Goal: Task Accomplishment & Management: Complete application form

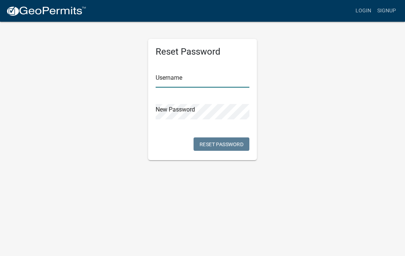
click at [196, 79] on input "text" at bounding box center [203, 79] width 94 height 15
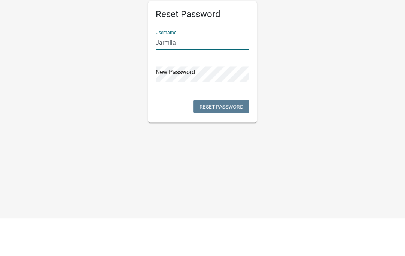
type input "Jarmila"
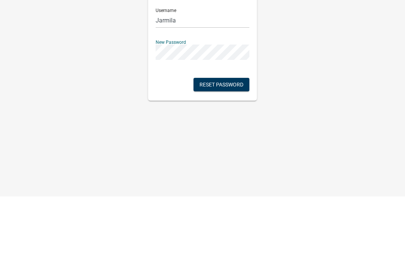
click at [225, 138] on button "Reset Password" at bounding box center [221, 144] width 56 height 13
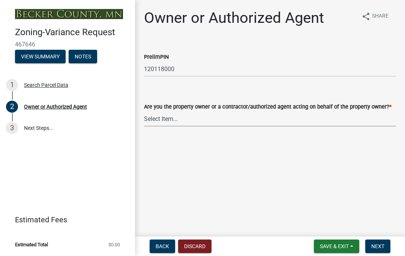
click at [196, 124] on select "Select Item... Property Owner Authorized Agent" at bounding box center [270, 118] width 252 height 15
select select "05d0b37b-91e3-4c3b-aa7d-ec969703f475"
click at [378, 242] on button "Next" at bounding box center [377, 246] width 25 height 13
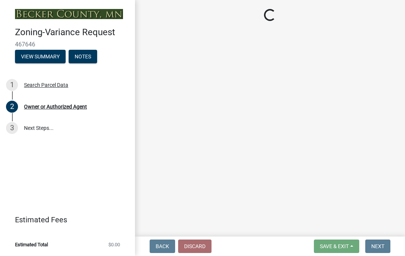
select select "8e8f1837-c46f-49a4-bf55-5f50395ddd8a"
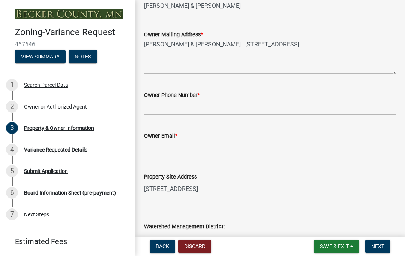
scroll to position [183, 0]
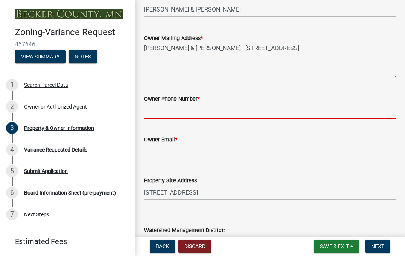
click at [219, 110] on input "Owner Phone Number *" at bounding box center [270, 110] width 252 height 15
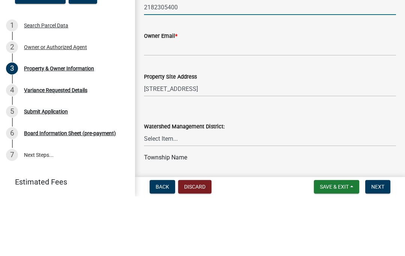
scroll to position [229, 0]
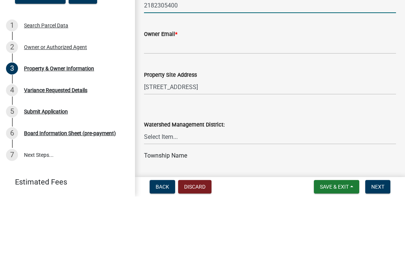
type input "2182305400"
click at [224, 98] on input "Owner Email *" at bounding box center [270, 105] width 252 height 15
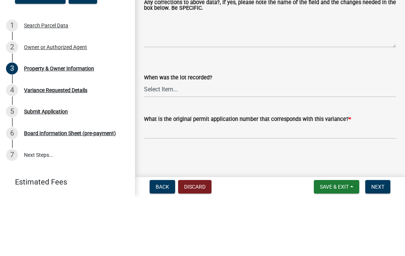
scroll to position [600, 0]
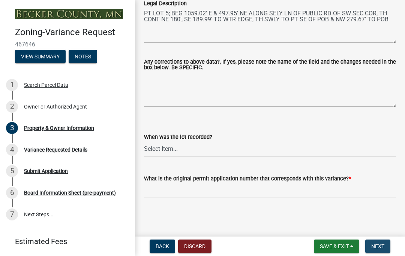
type input "[EMAIL_ADDRESS][DOMAIN_NAME]"
click at [377, 251] on button "Next" at bounding box center [377, 246] width 25 height 13
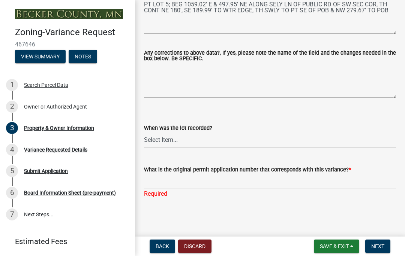
scroll to position [609, 0]
click at [169, 199] on wm-data-entity-input "What is the original permit application number that corresponds with this varia…" at bounding box center [270, 180] width 252 height 50
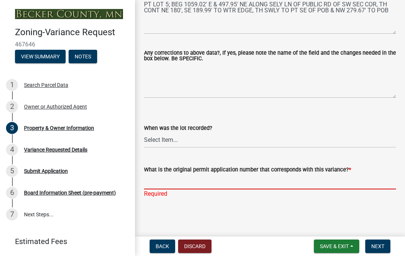
click at [183, 183] on input "What is the original permit application number that corresponds with this varia…" at bounding box center [270, 181] width 252 height 15
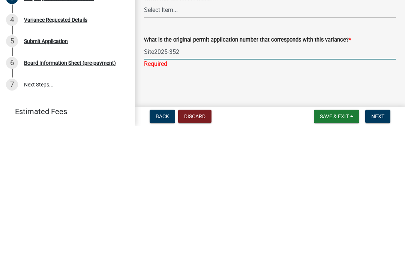
type input "Site2025-3529"
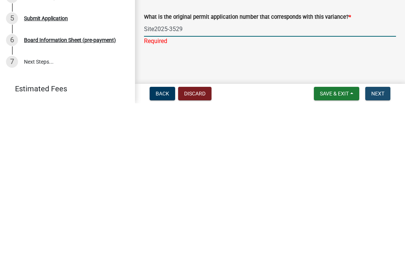
click at [379, 244] on span "Next" at bounding box center [377, 247] width 13 height 6
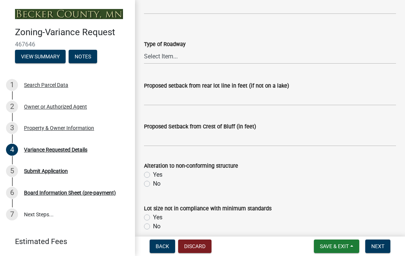
scroll to position [238, 0]
click at [156, 248] on span "Back" at bounding box center [162, 247] width 13 height 6
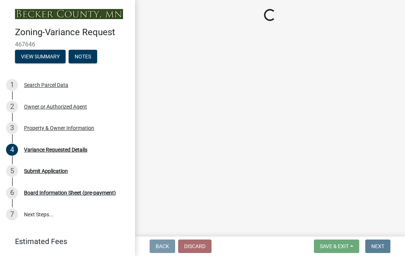
scroll to position [0, 0]
select select "8e8f1837-c46f-49a4-bf55-5f50395ddd8a"
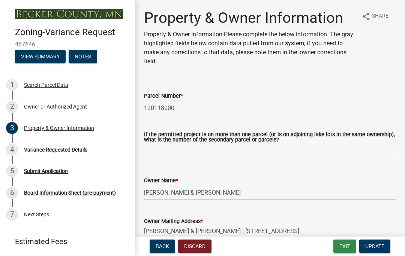
click at [344, 241] on button "Exit" at bounding box center [344, 246] width 23 height 13
